Goal: Task Accomplishment & Management: Use online tool/utility

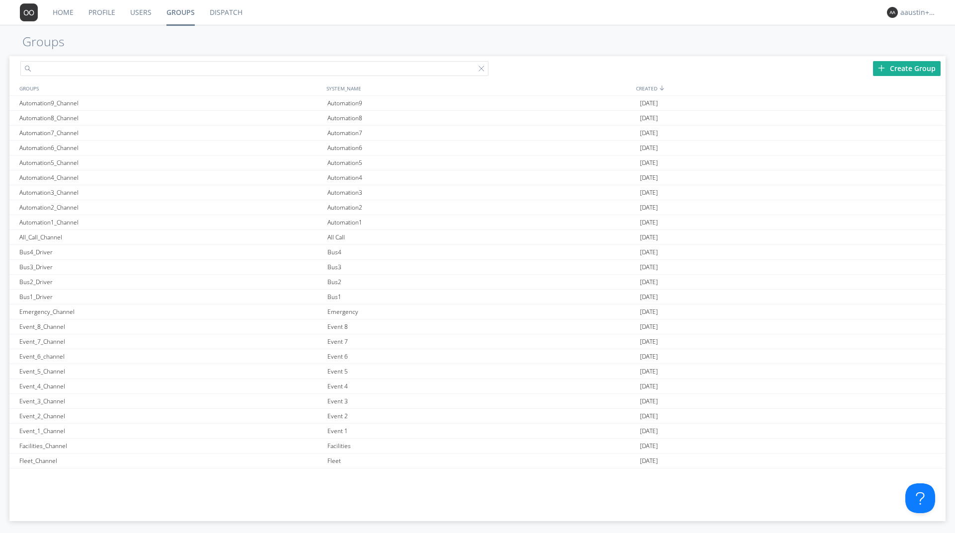
click at [177, 68] on input "text" at bounding box center [254, 68] width 468 height 15
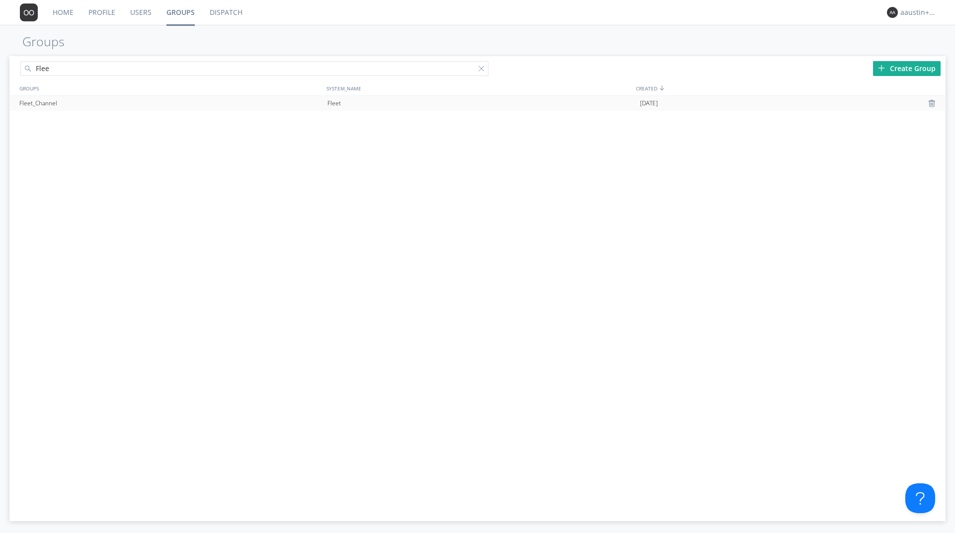
type input "Flee"
click at [133, 103] on div "Fleet_Channel" at bounding box center [171, 103] width 308 height 15
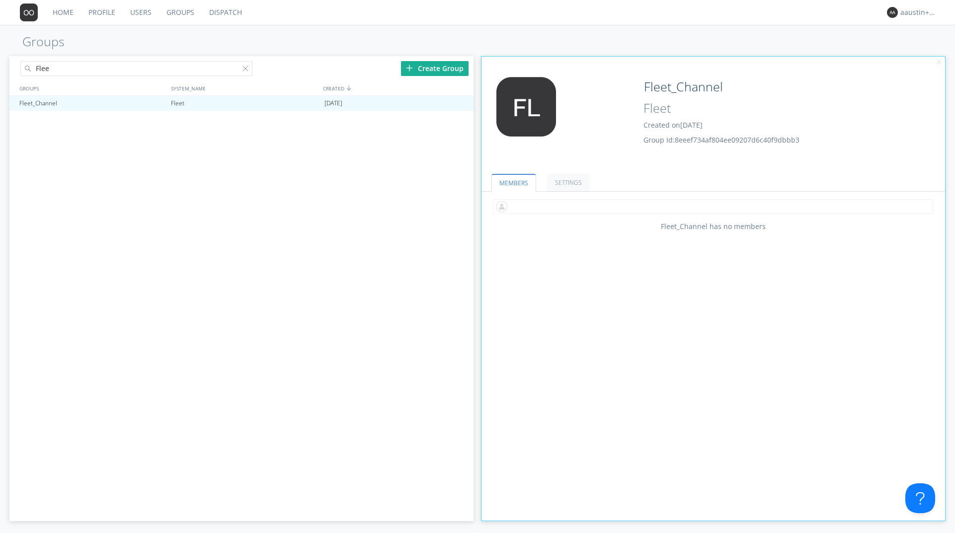
click at [602, 204] on input "text" at bounding box center [713, 206] width 441 height 15
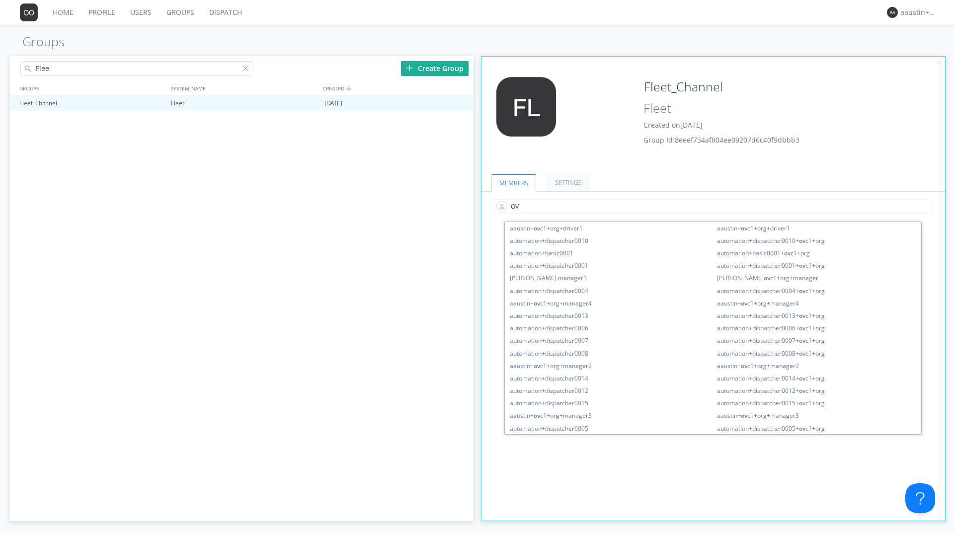
type input "OVC"
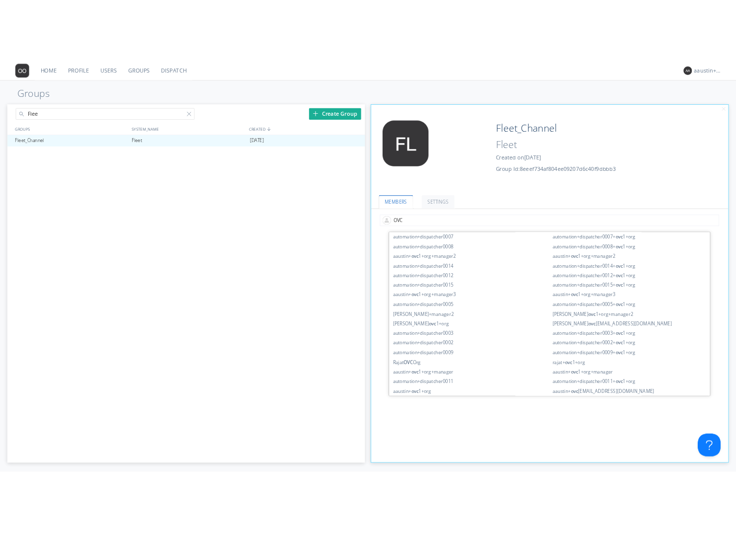
scroll to position [138, 0]
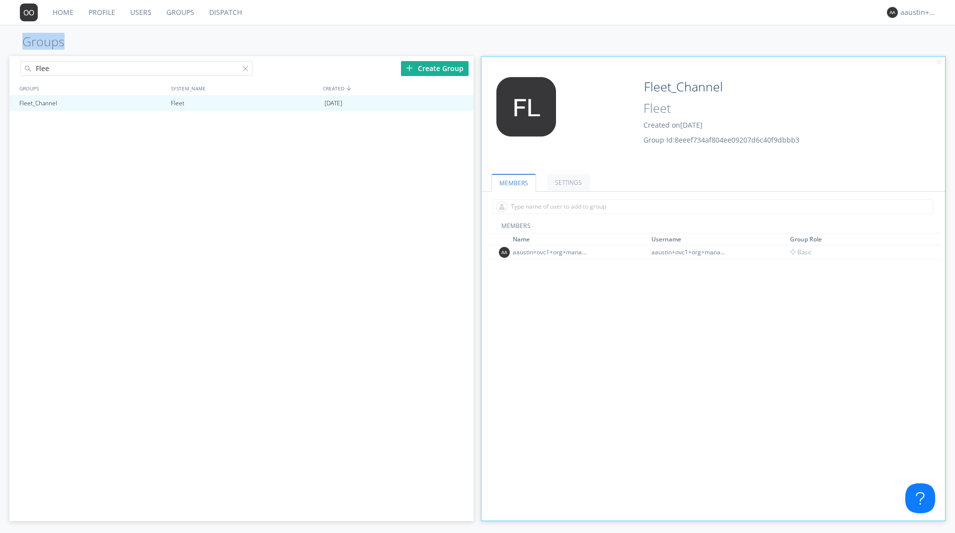
drag, startPoint x: 1, startPoint y: 36, endPoint x: 164, endPoint y: 46, distance: 162.3
click at [165, 46] on h1 "Groups" at bounding box center [477, 42] width 955 height 14
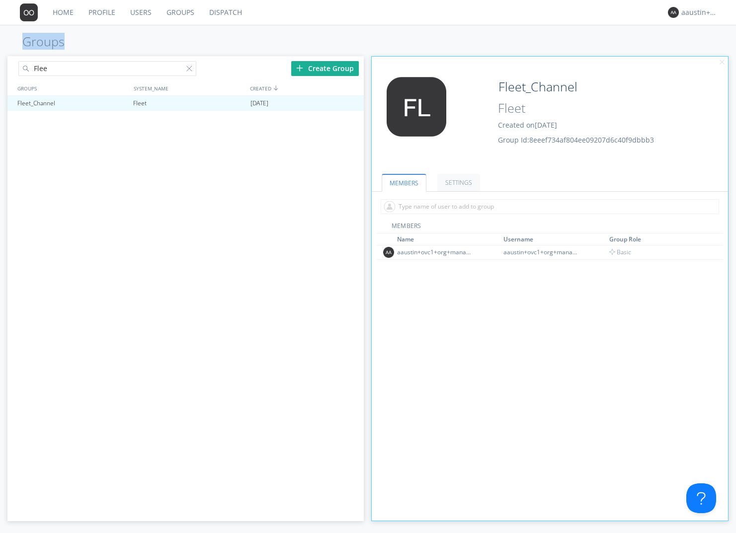
click at [220, 10] on link "Dispatch" at bounding box center [226, 12] width 48 height 25
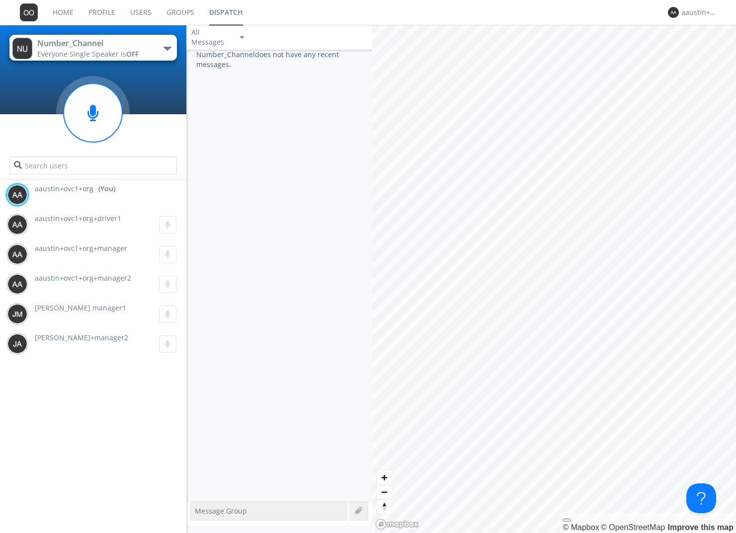
click at [136, 51] on span "OFF" at bounding box center [132, 53] width 12 height 9
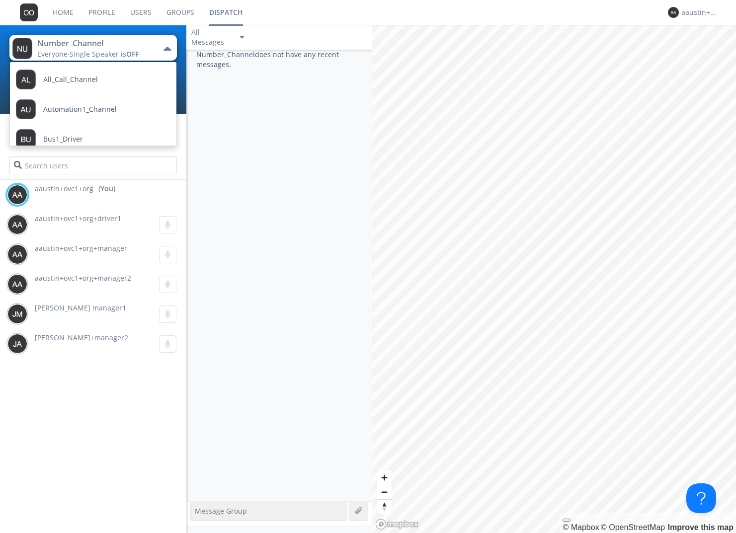
click at [139, 11] on link "Users" at bounding box center [141, 12] width 36 height 25
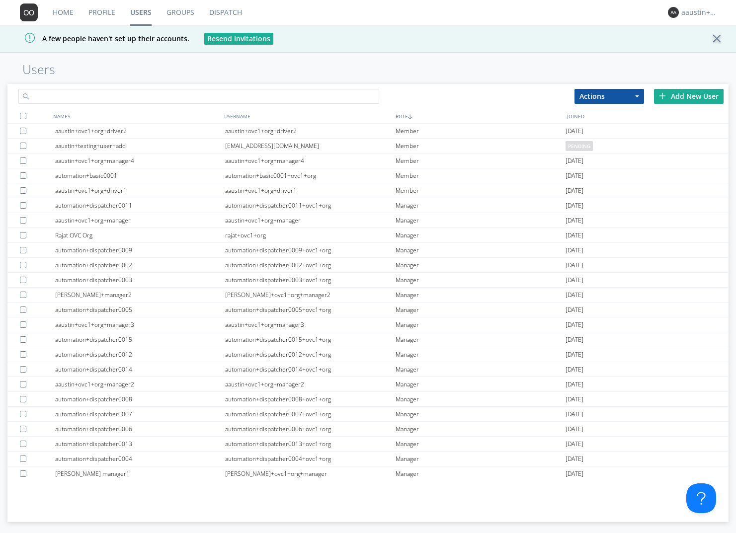
click at [84, 91] on input "text" at bounding box center [198, 96] width 361 height 15
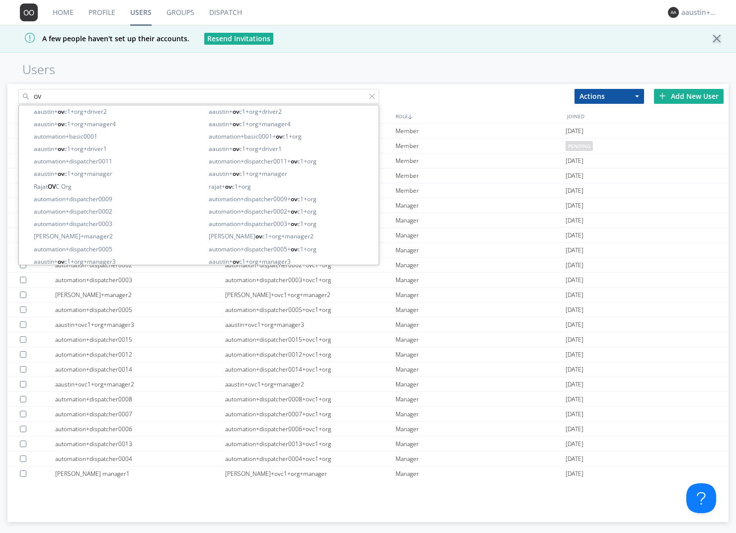
type input "o"
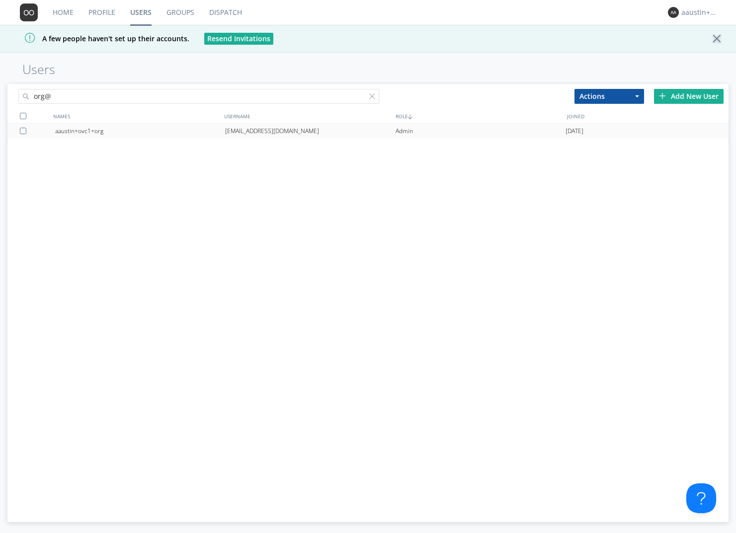
type input "org@"
click at [85, 131] on div "aaustin+ovc1+org" at bounding box center [140, 131] width 170 height 15
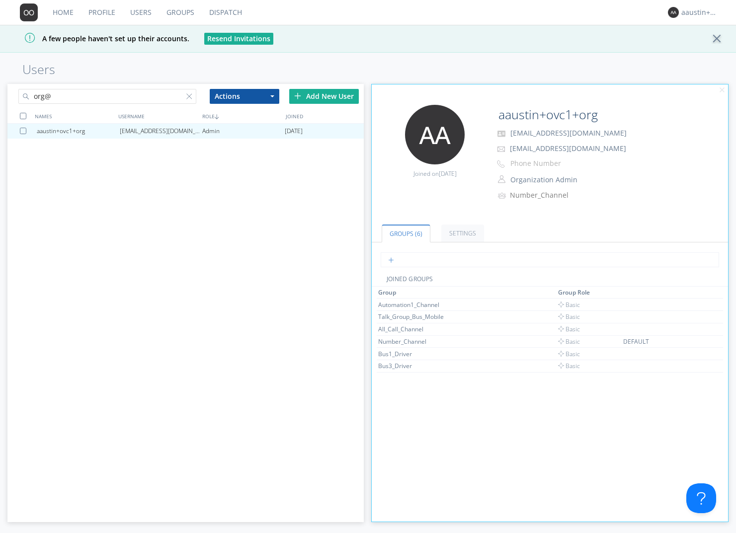
click at [435, 257] on input "text" at bounding box center [550, 260] width 339 height 15
type input "Fleet"
click at [227, 10] on link "Dispatch" at bounding box center [226, 12] width 48 height 25
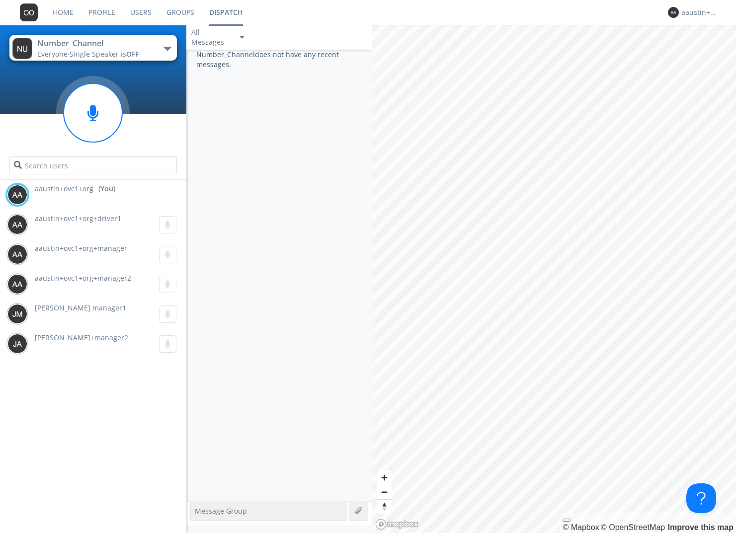
click at [111, 54] on span "Single Speaker is OFF" at bounding box center [104, 53] width 69 height 9
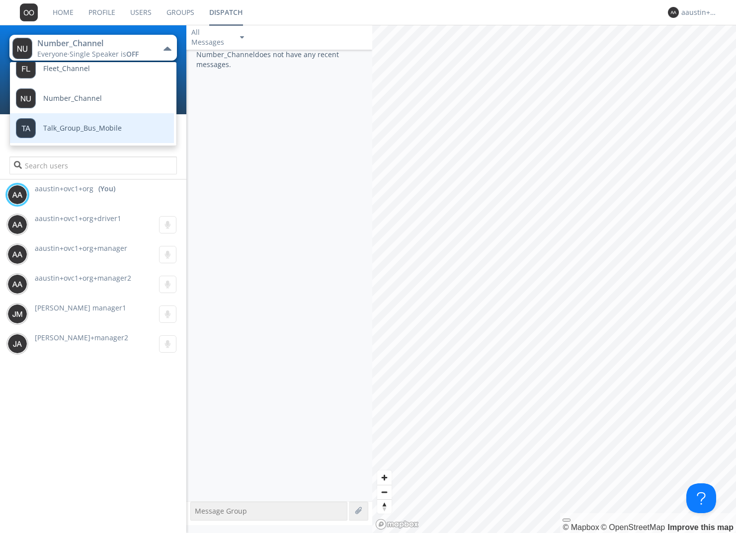
scroll to position [114, 0]
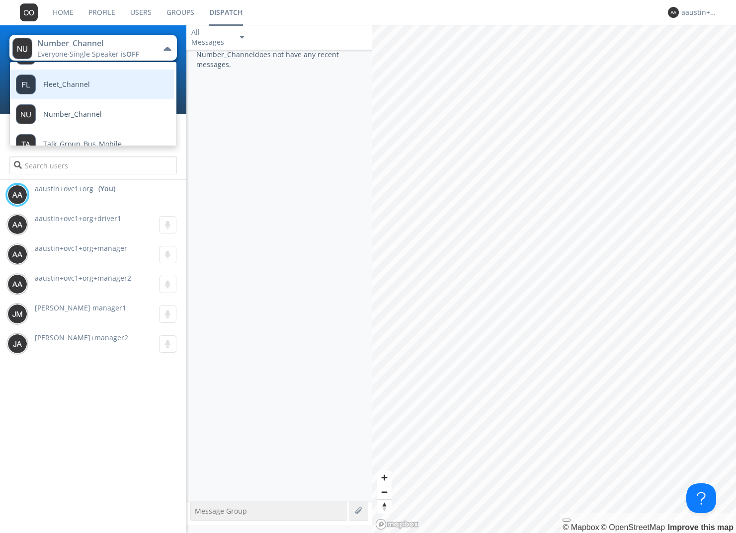
click at [96, 86] on link "Fleet_Channel" at bounding box center [84, 85] width 149 height 30
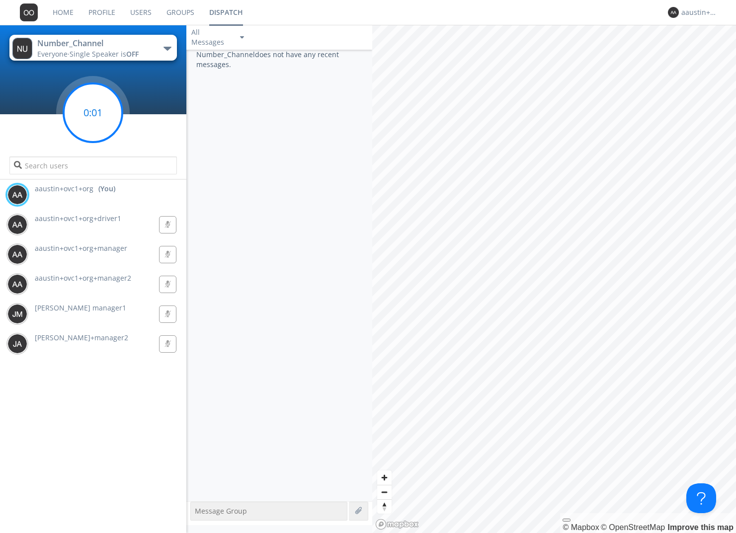
click at [103, 128] on circle at bounding box center [93, 113] width 59 height 59
click at [125, 42] on div "Number_Channel" at bounding box center [93, 43] width 112 height 11
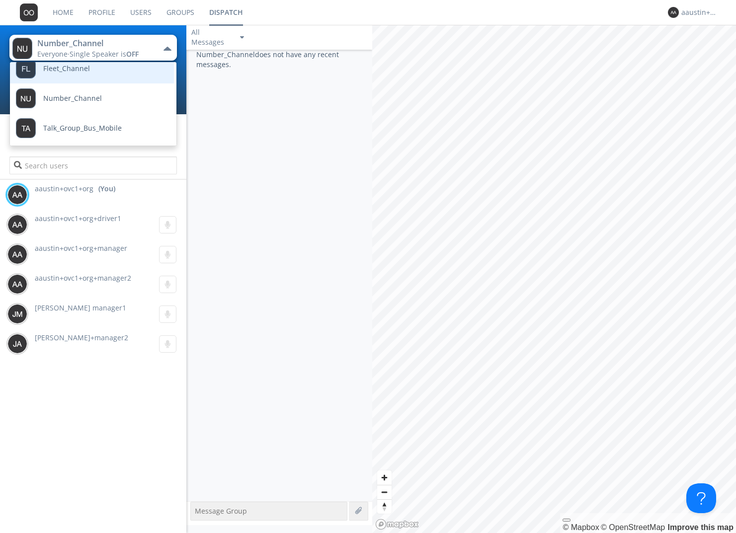
scroll to position [113, 0]
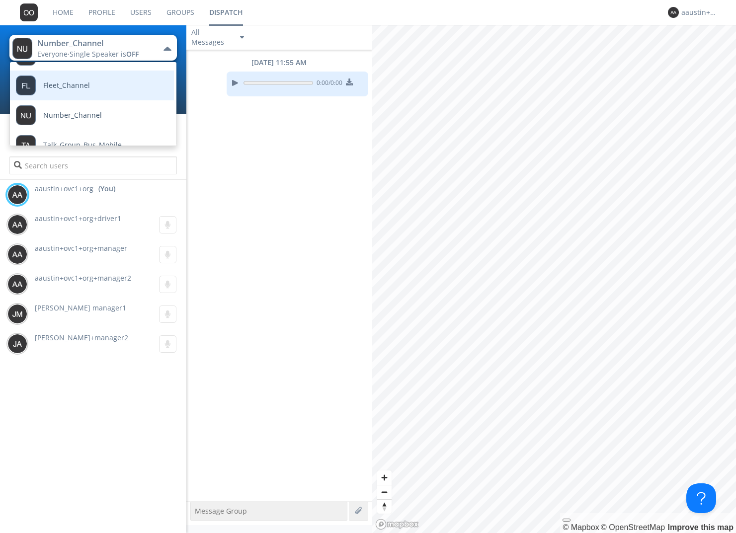
click at [95, 83] on link "Fleet_Channel" at bounding box center [84, 86] width 149 height 30
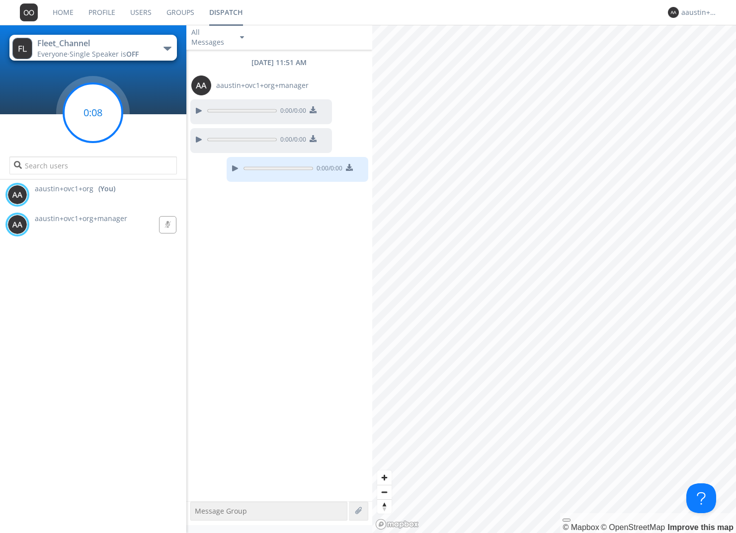
click at [93, 113] on g at bounding box center [93, 113] width 59 height 59
click at [97, 123] on circle at bounding box center [93, 113] width 59 height 59
click at [99, 111] on circle at bounding box center [93, 113] width 59 height 59
